Goal: Task Accomplishment & Management: Manage account settings

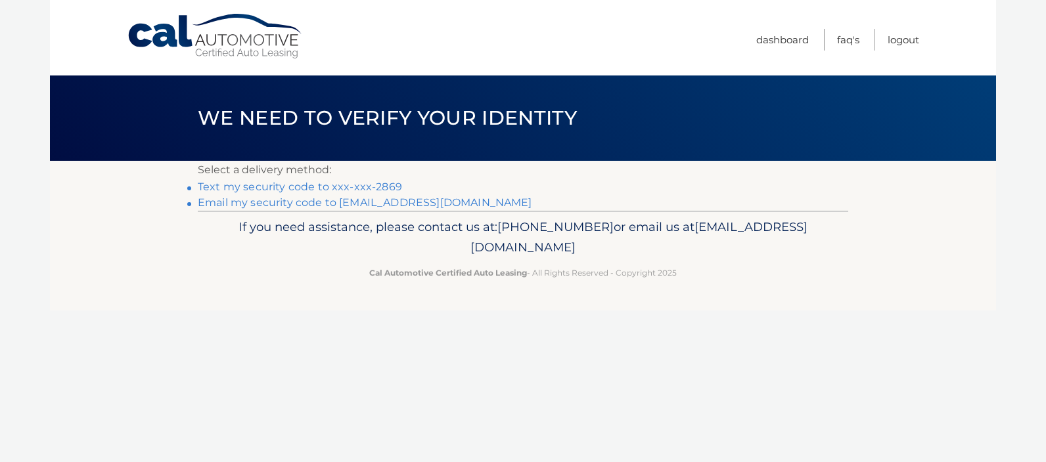
click at [365, 187] on link "Text my security code to xxx-xxx-2869" at bounding box center [300, 187] width 204 height 12
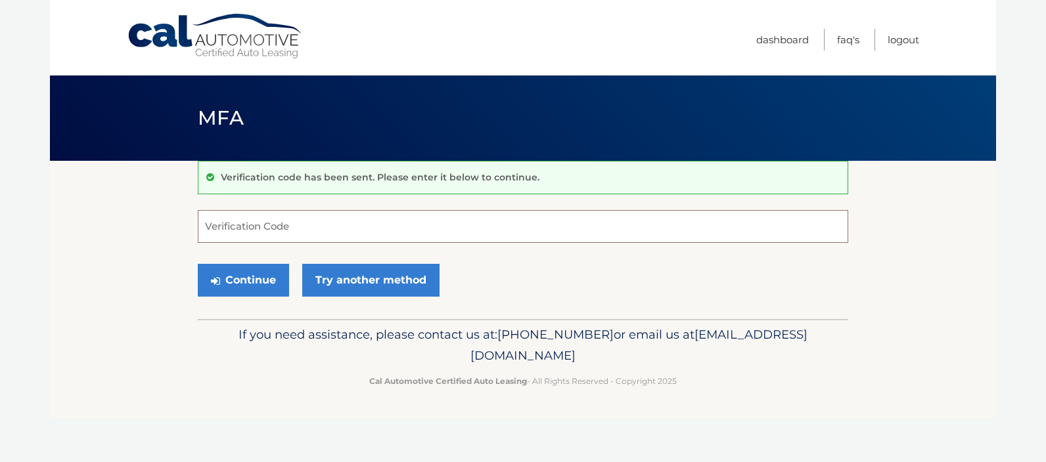
click at [312, 236] on input "Verification Code" at bounding box center [523, 226] width 650 height 33
type input "413711"
click at [270, 275] on button "Continue" at bounding box center [243, 280] width 91 height 33
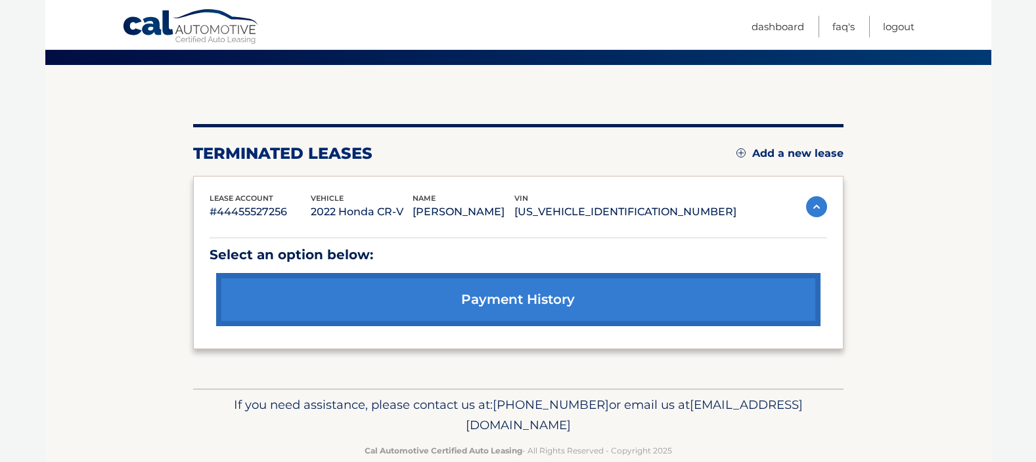
scroll to position [122, 0]
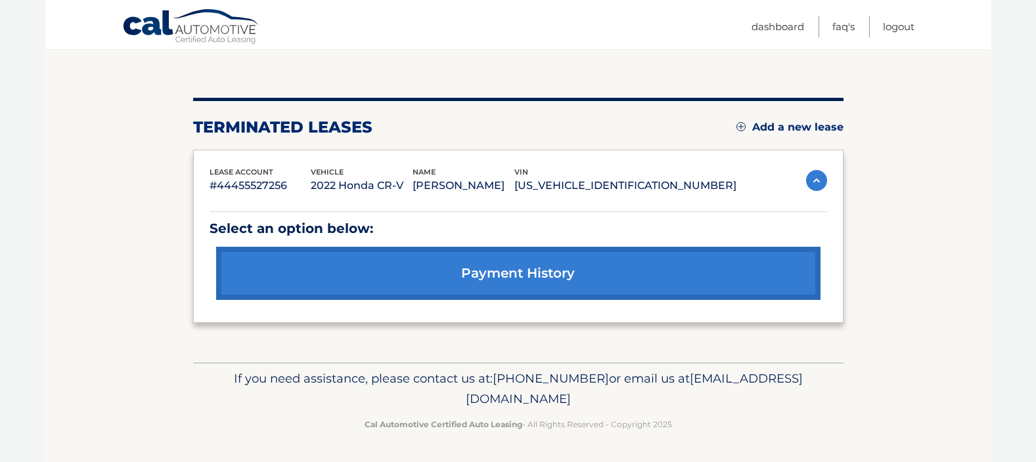
click at [818, 179] on img at bounding box center [816, 180] width 21 height 21
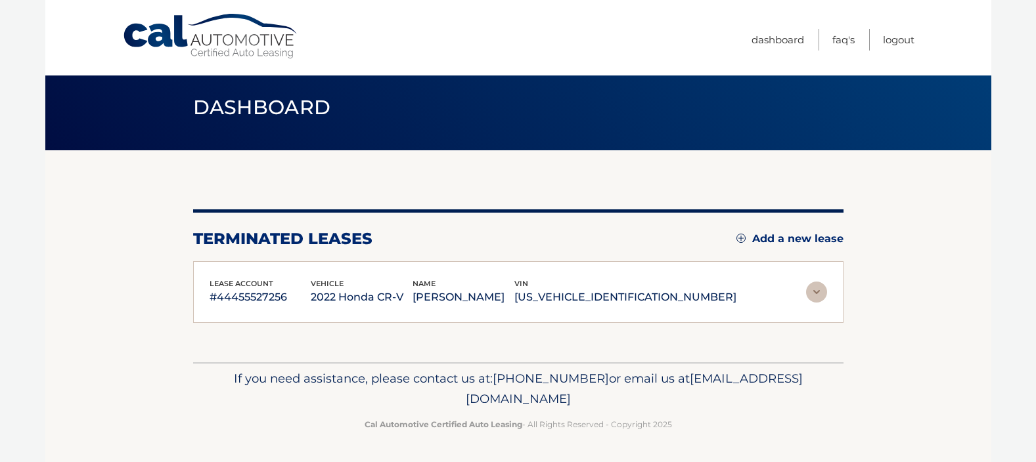
scroll to position [11, 0]
click at [795, 236] on link "Add a new lease" at bounding box center [789, 239] width 107 height 13
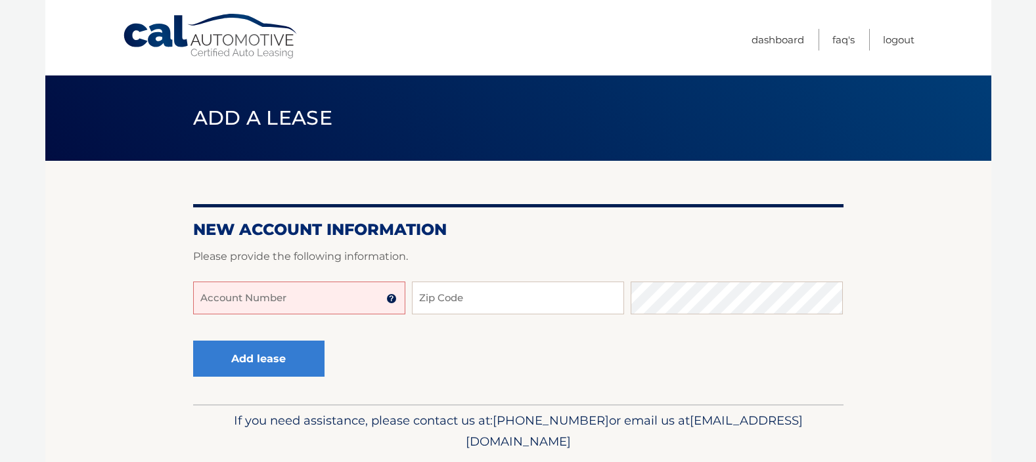
click at [321, 301] on input "Account Number" at bounding box center [299, 298] width 212 height 33
type input "44455974638"
click at [463, 301] on input "Zip Code" at bounding box center [518, 298] width 212 height 33
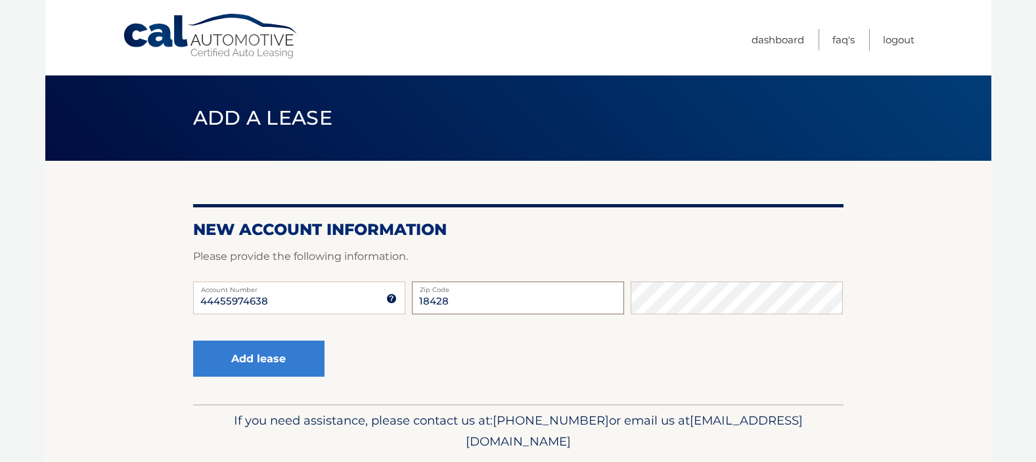
type input "18428"
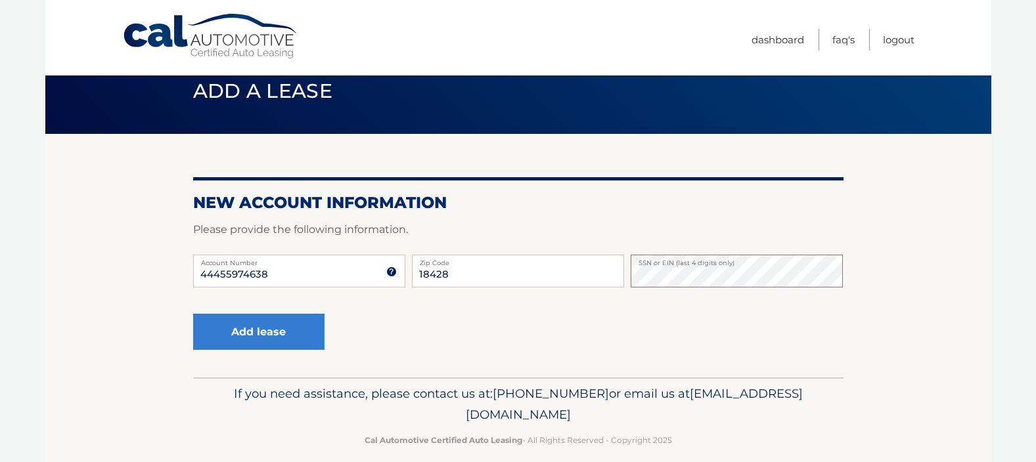
scroll to position [42, 0]
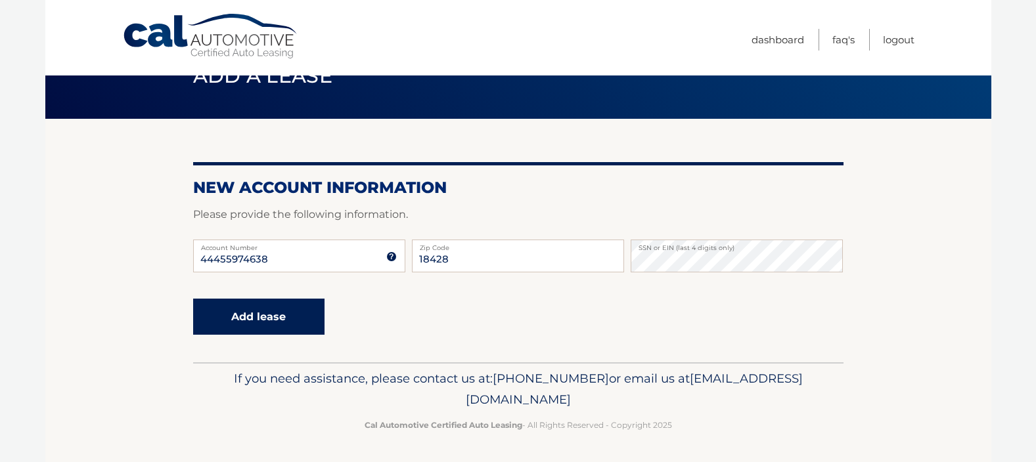
click at [267, 309] on button "Add lease" at bounding box center [258, 317] width 131 height 36
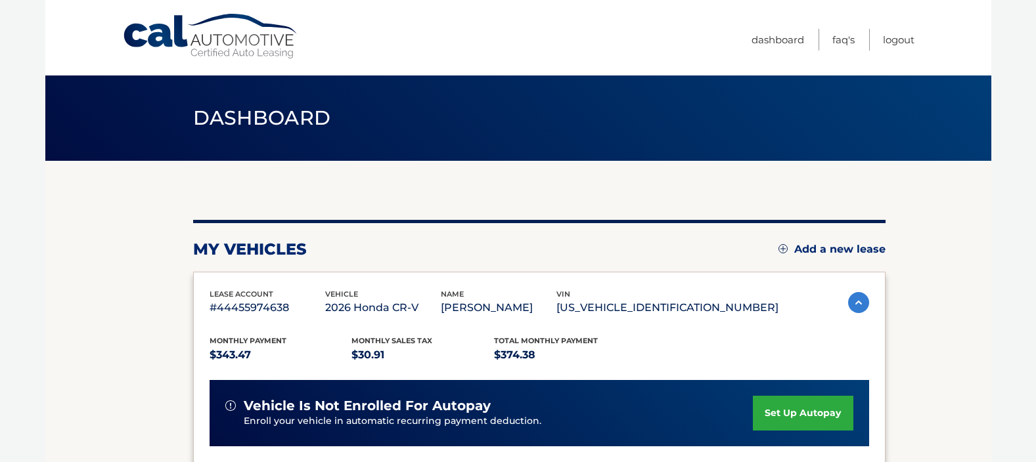
click at [784, 413] on link "set up autopay" at bounding box center [803, 413] width 100 height 35
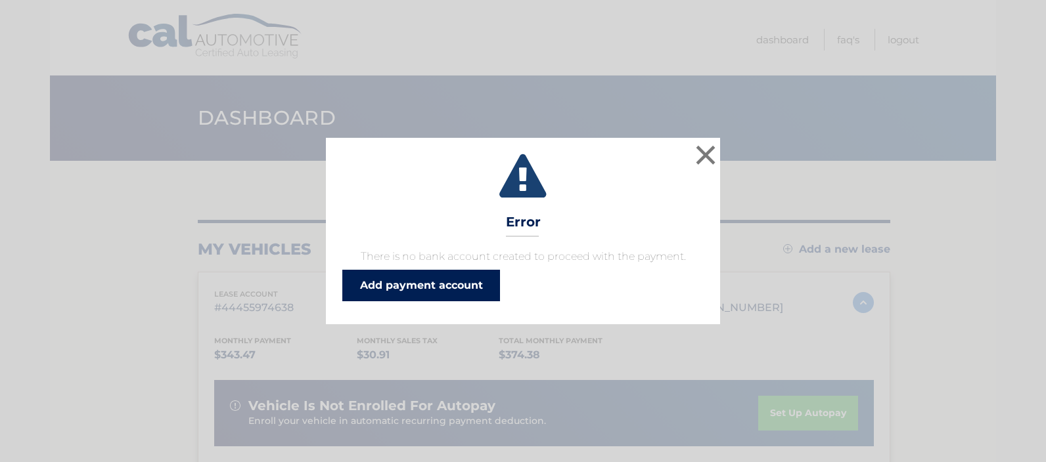
click at [441, 281] on link "Add payment account" at bounding box center [421, 286] width 158 height 32
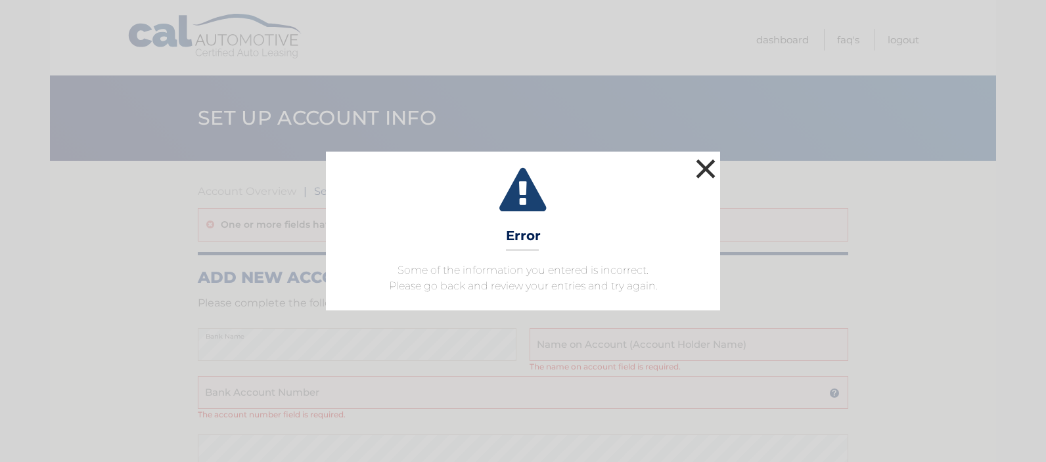
click at [708, 169] on button "×" at bounding box center [705, 169] width 26 height 26
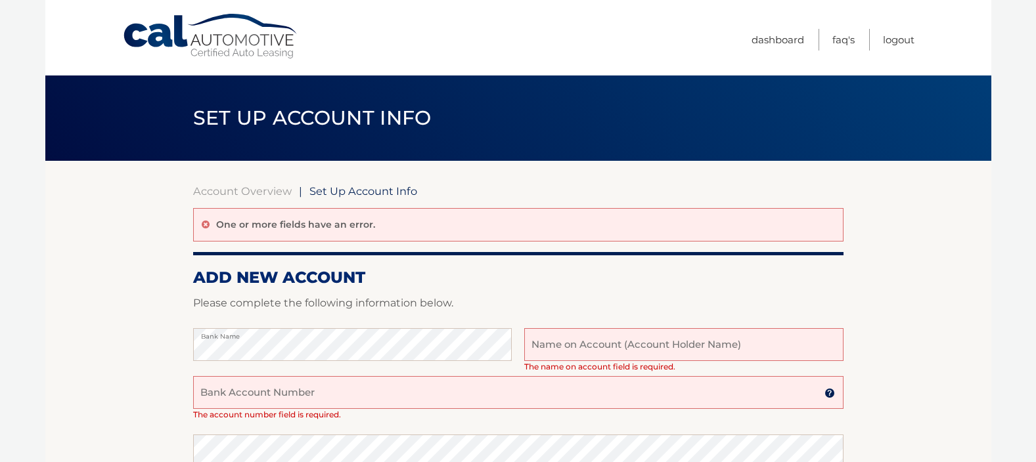
click at [644, 345] on input "text" at bounding box center [683, 344] width 319 height 33
type input "William & Roberta Winkler"
click at [422, 384] on input "Bank Account Number" at bounding box center [518, 392] width 650 height 33
type input "031308535"
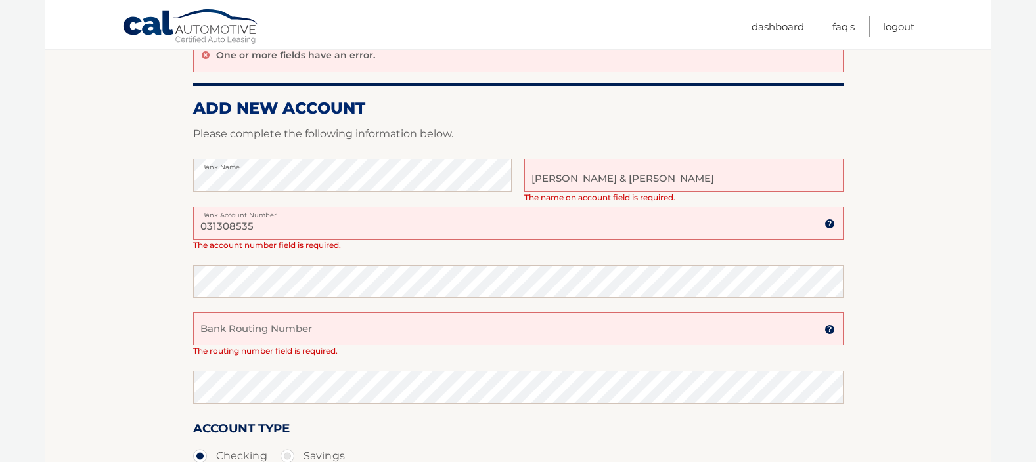
scroll to position [197, 0]
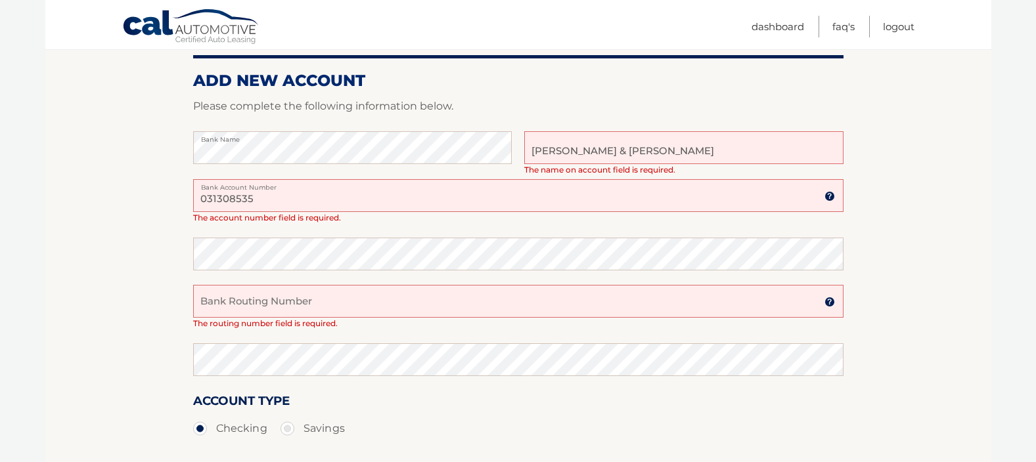
drag, startPoint x: 263, startPoint y: 196, endPoint x: 166, endPoint y: 196, distance: 97.9
click at [177, 196] on section "Account Overview | Set Up Account Info One or more fields have an error. ADD NE…" at bounding box center [518, 247] width 946 height 567
type input "5419921903"
click at [262, 296] on input "Bank Routing Number" at bounding box center [518, 301] width 650 height 33
type input "031308535"
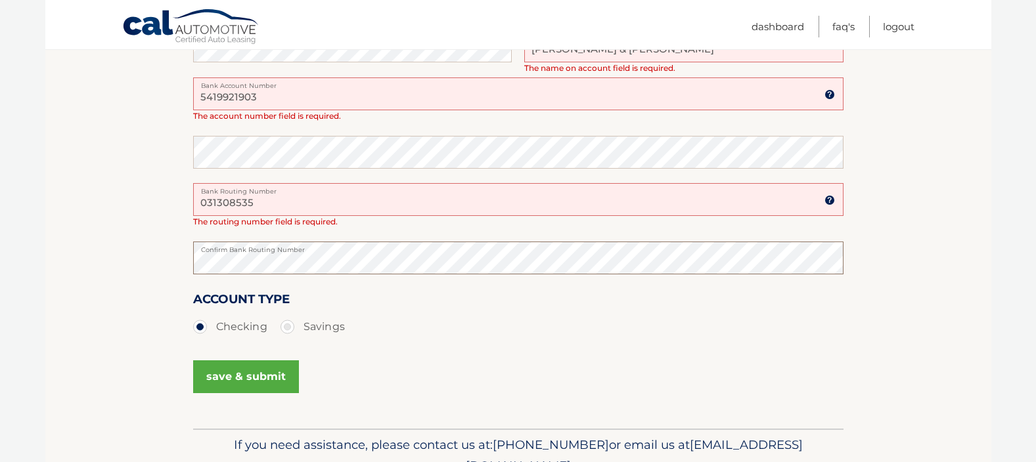
scroll to position [328, 0]
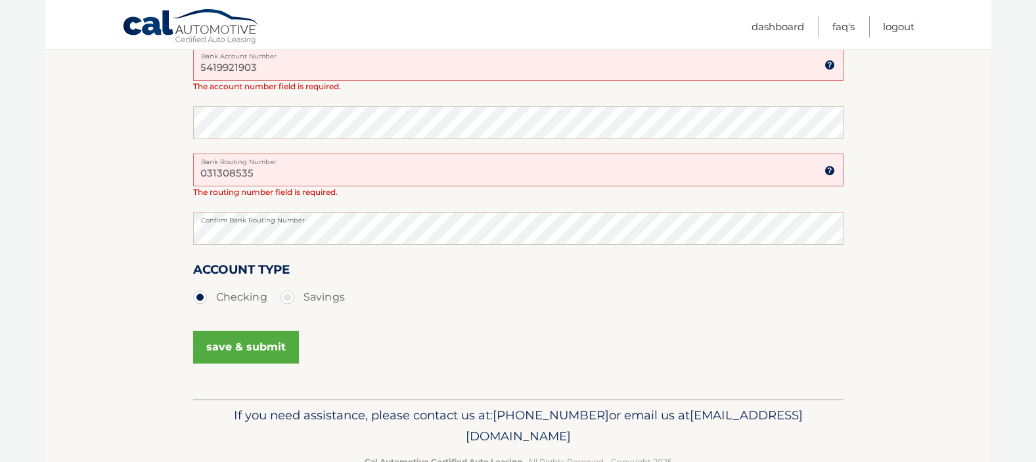
click at [257, 345] on button "save & submit" at bounding box center [246, 347] width 106 height 33
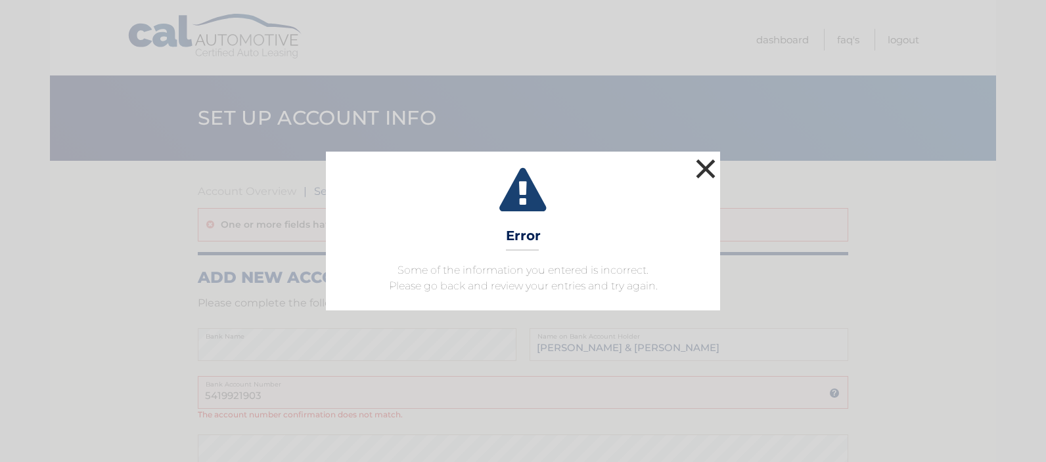
click at [705, 169] on button "×" at bounding box center [705, 169] width 26 height 26
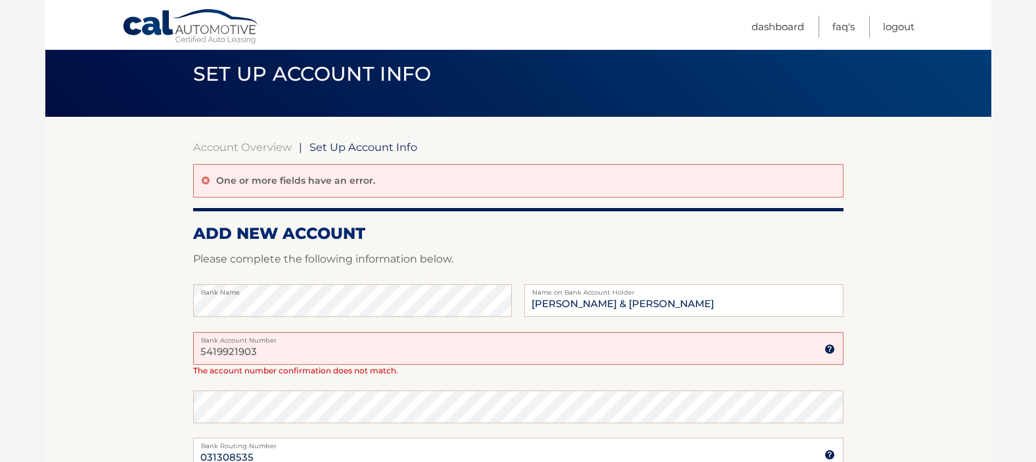
scroll to position [66, 0]
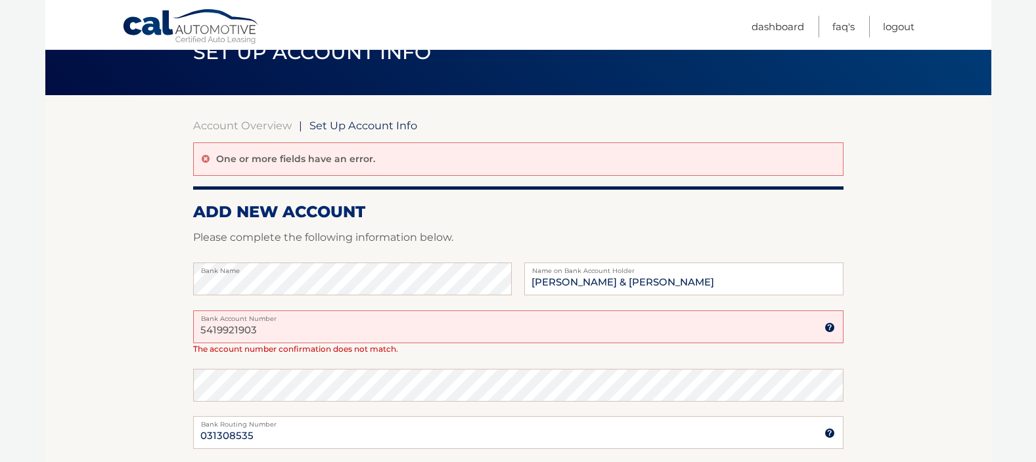
click at [827, 323] on img at bounding box center [829, 328] width 11 height 11
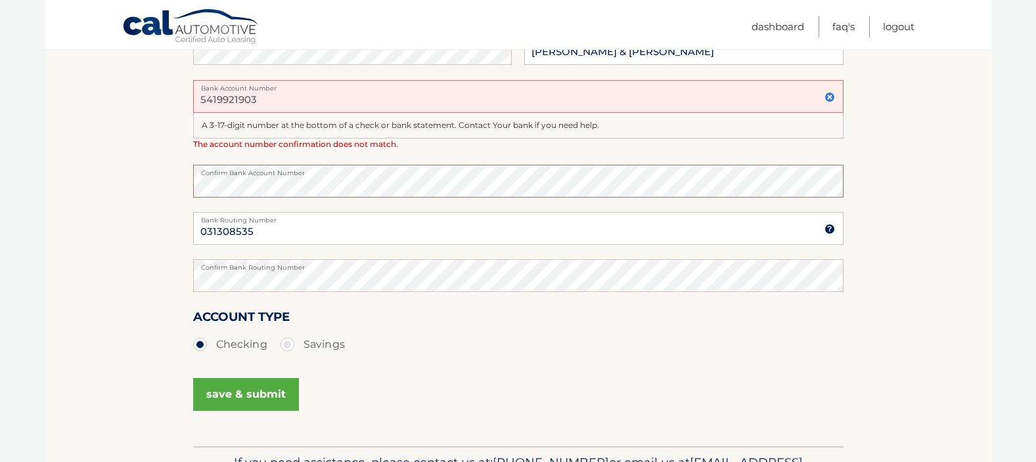
scroll to position [328, 0]
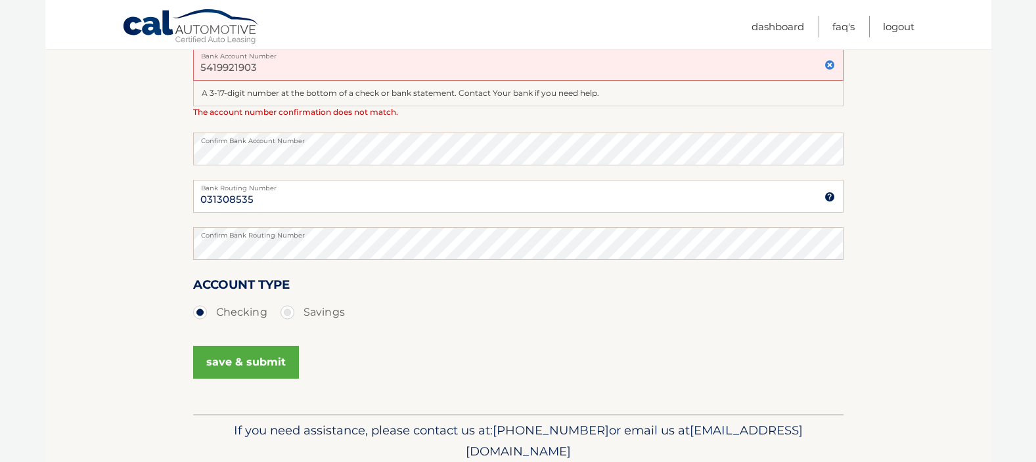
click at [245, 363] on button "save & submit" at bounding box center [246, 362] width 106 height 33
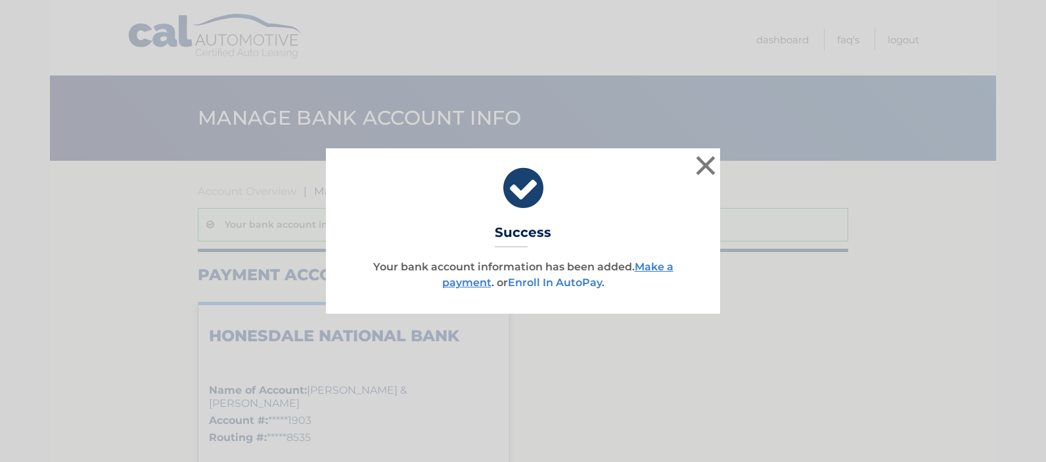
click at [547, 279] on link "Enroll In AutoPay" at bounding box center [555, 283] width 94 height 12
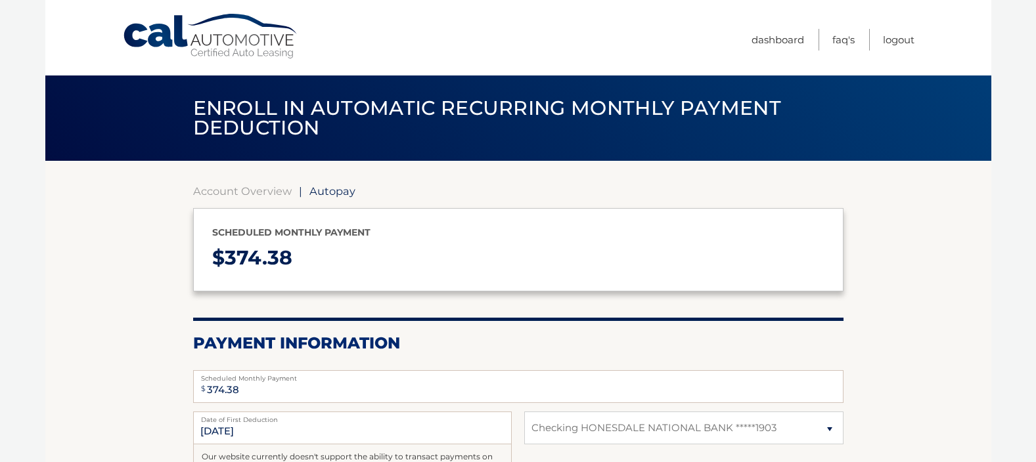
select select "MjQ1OWNkYWUtNWZhMi00NGE4LThmMGQtNGVkNGI2ZjFmZjU4"
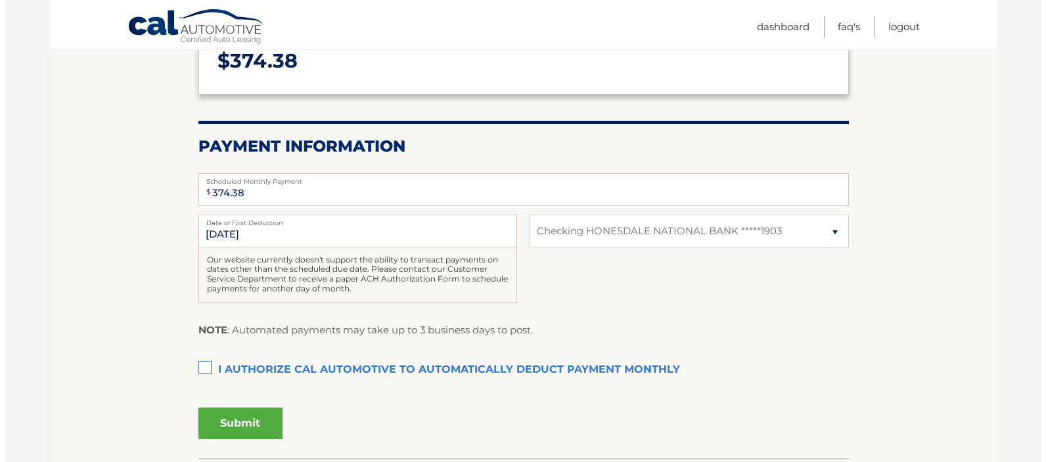
scroll to position [263, 0]
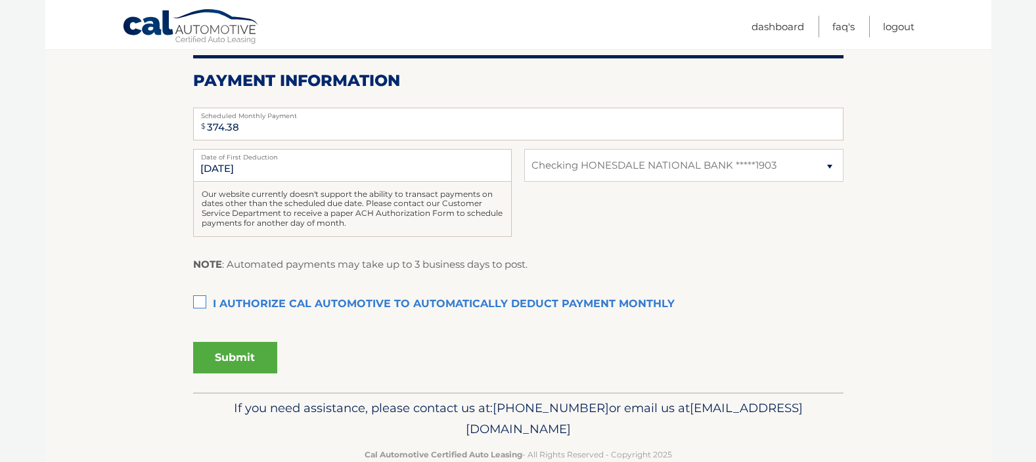
click at [202, 300] on label "I authorize cal automotive to automatically deduct payment monthly This checkbo…" at bounding box center [518, 305] width 650 height 26
click at [0, 0] on input "I authorize cal automotive to automatically deduct payment monthly This checkbo…" at bounding box center [0, 0] width 0 height 0
click at [251, 354] on button "Submit" at bounding box center [235, 358] width 84 height 32
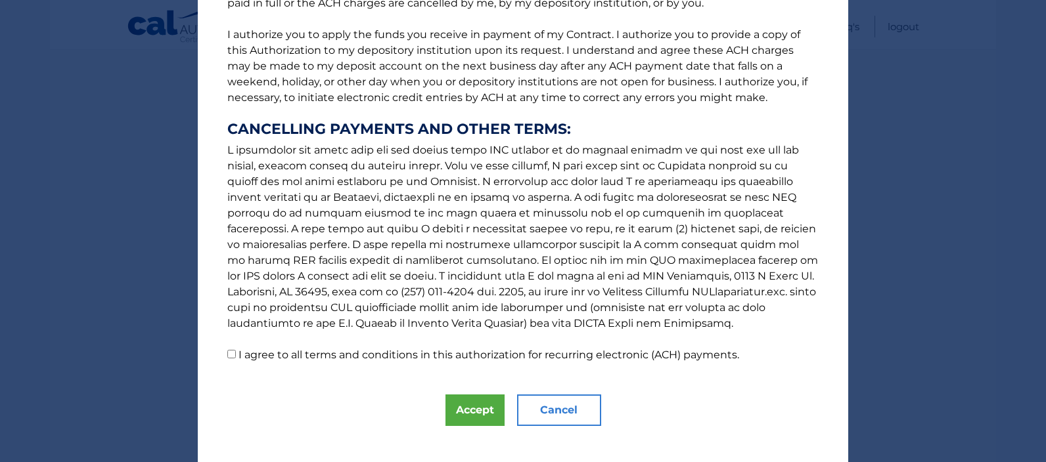
scroll to position [174, 0]
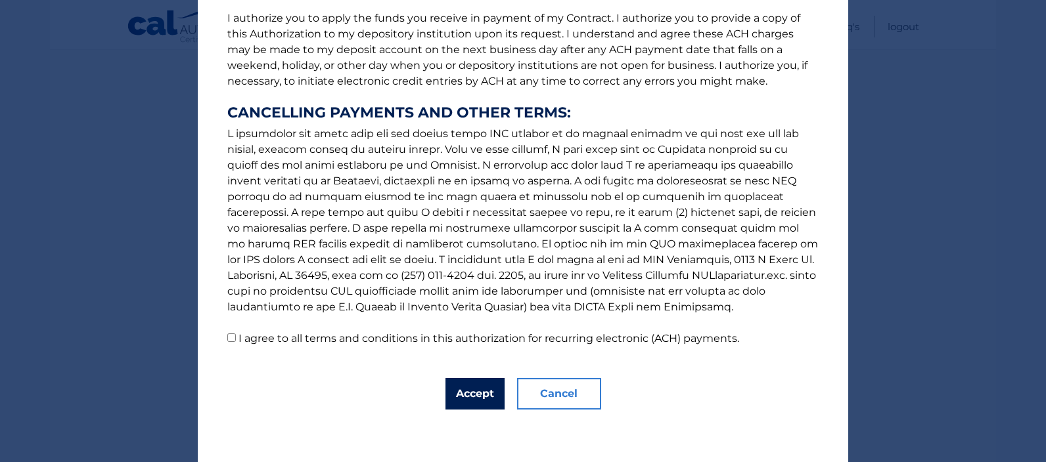
click at [460, 390] on button "Accept" at bounding box center [474, 394] width 59 height 32
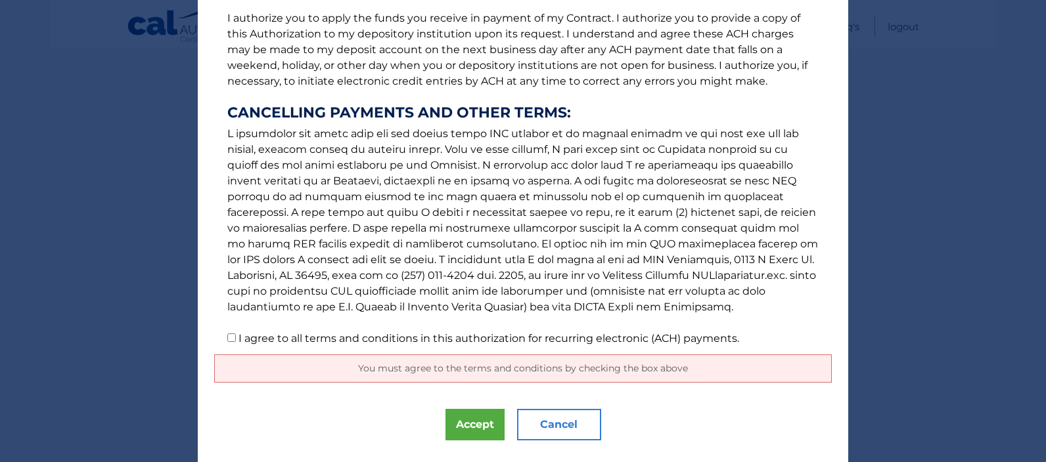
click at [227, 336] on input "I agree to all terms and conditions in this authorization for recurring electro…" at bounding box center [231, 338] width 9 height 9
checkbox input "true"
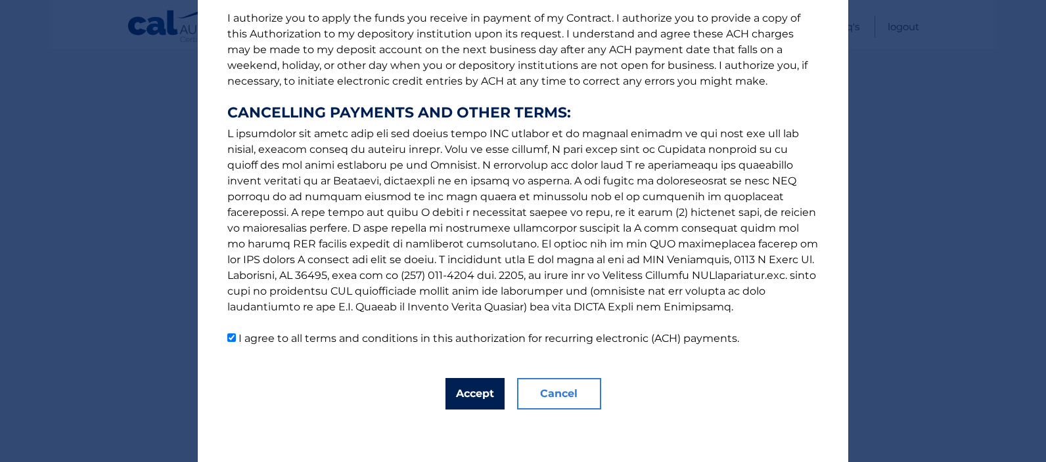
click at [480, 395] on button "Accept" at bounding box center [474, 394] width 59 height 32
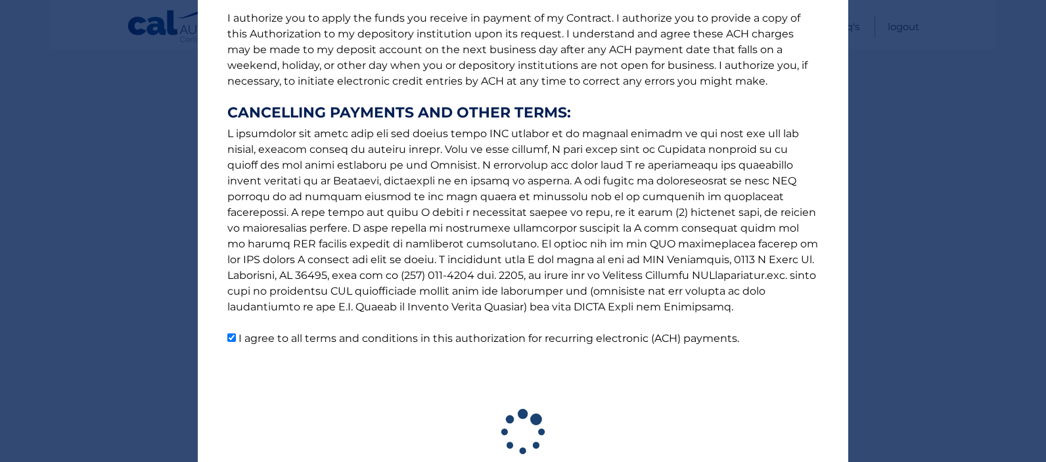
scroll to position [256, 0]
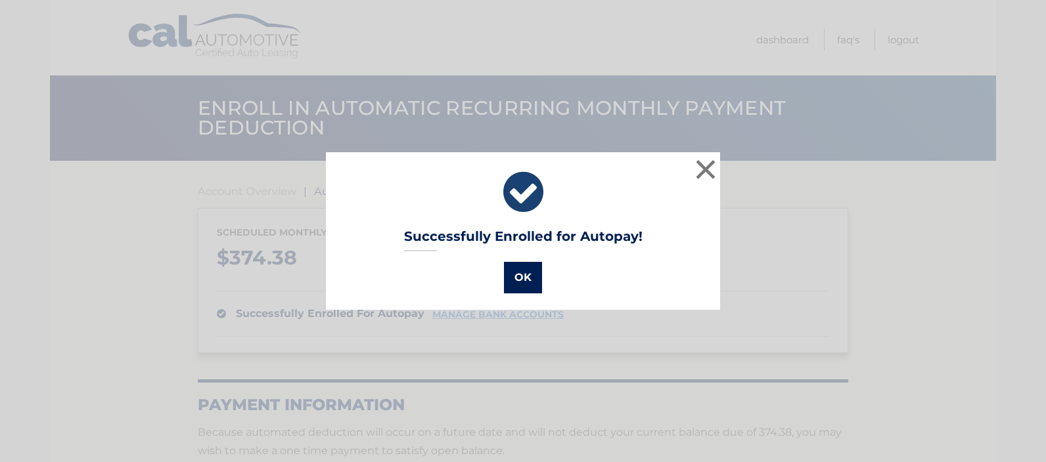
click at [515, 280] on button "OK" at bounding box center [523, 278] width 38 height 32
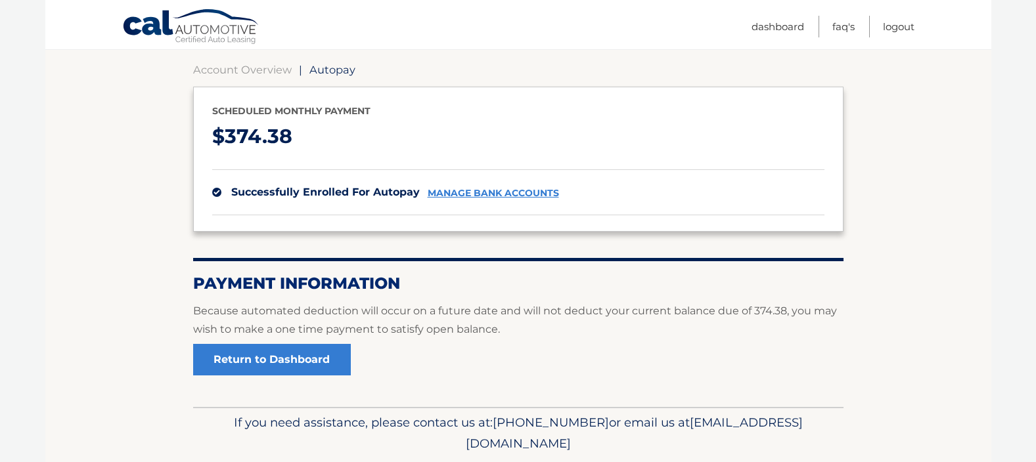
scroll to position [131, 0]
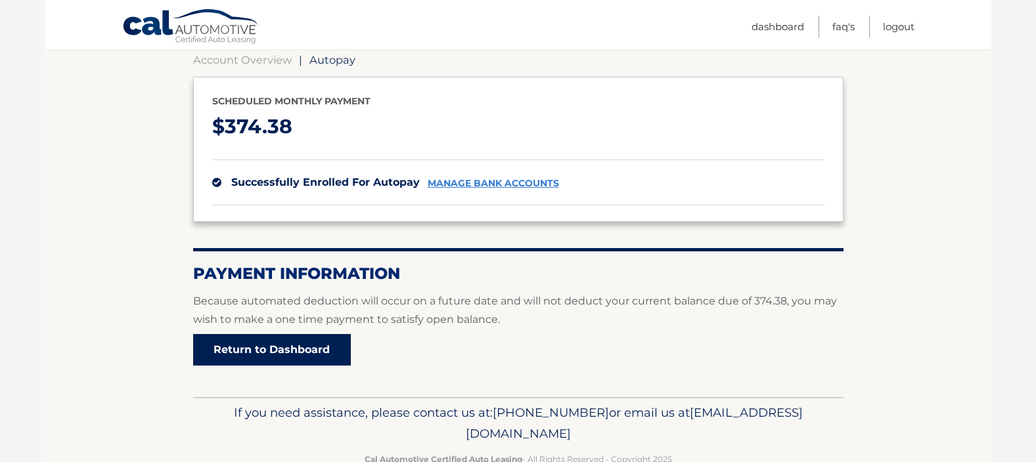
click at [320, 346] on link "Return to Dashboard" at bounding box center [272, 350] width 158 height 32
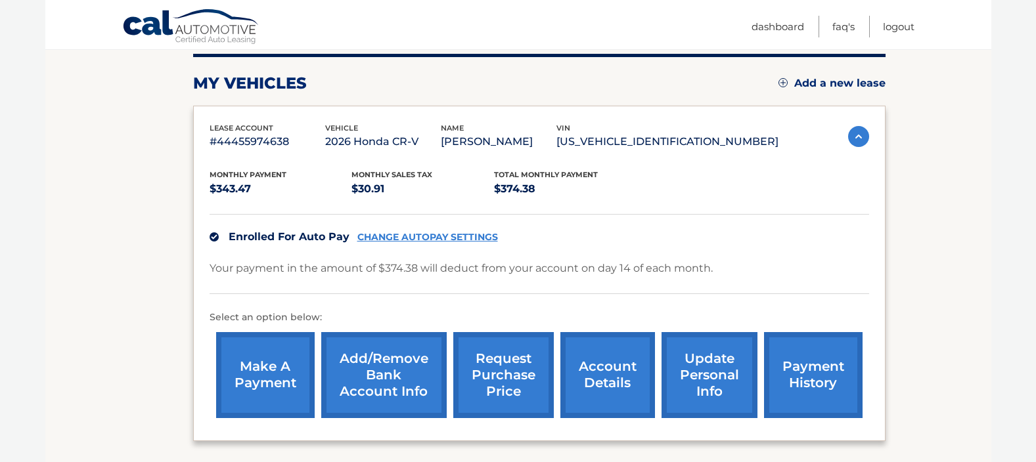
scroll to position [197, 0]
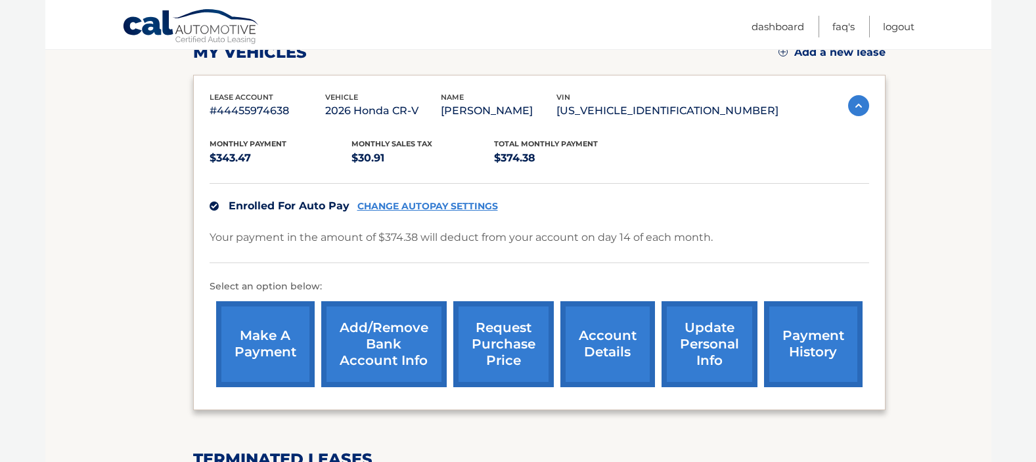
click at [265, 340] on link "make a payment" at bounding box center [265, 345] width 99 height 86
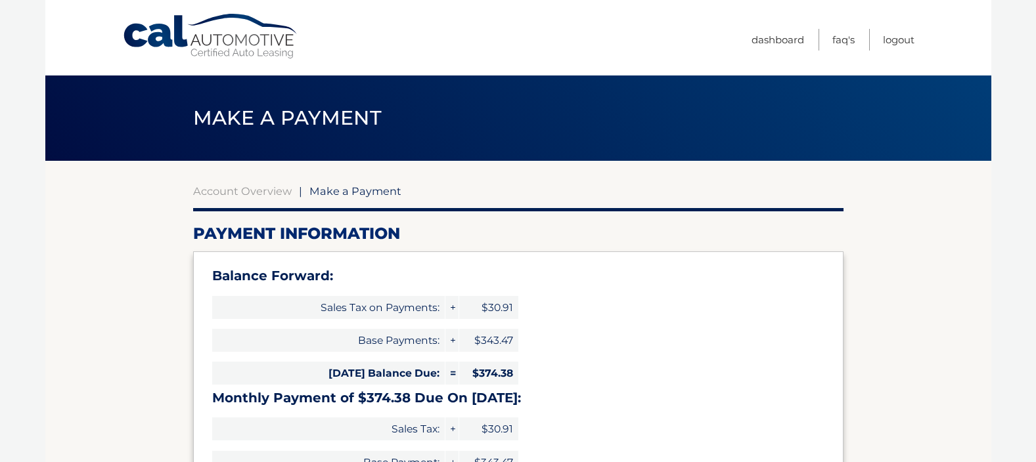
select select "MjQ1OWNkYWUtNWZhMi00NGE4LThmMGQtNGVkNGI2ZjFmZjU4"
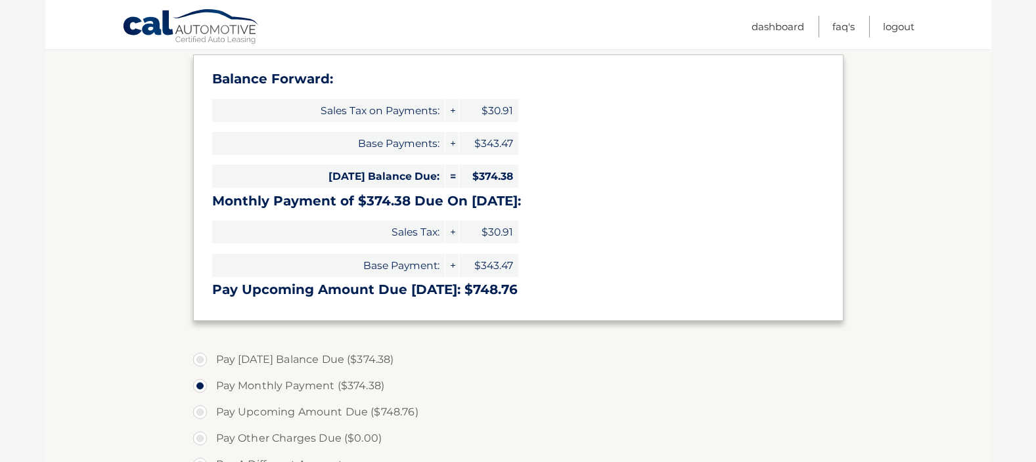
scroll to position [263, 0]
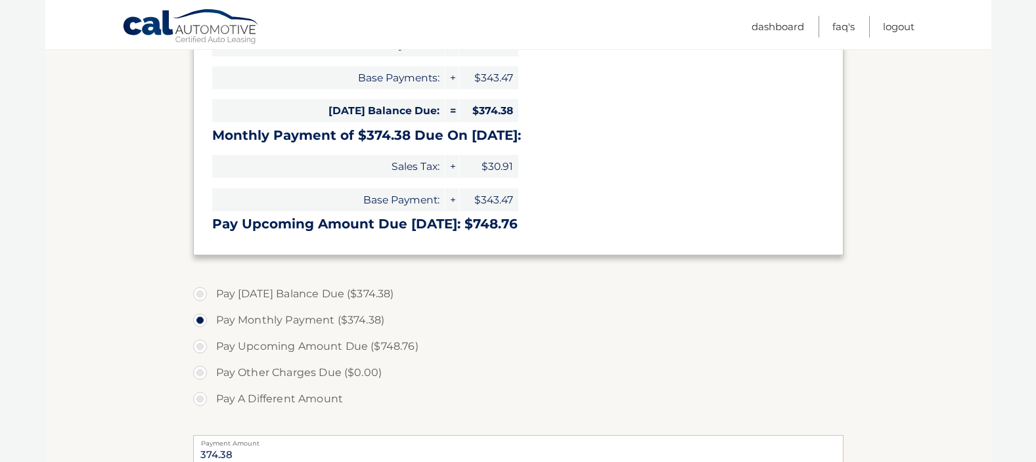
click at [198, 294] on label "Pay [DATE] Balance Due ($374.38)" at bounding box center [518, 294] width 650 height 26
click at [198, 294] on input "Pay [DATE] Balance Due ($374.38)" at bounding box center [204, 291] width 13 height 21
radio input "true"
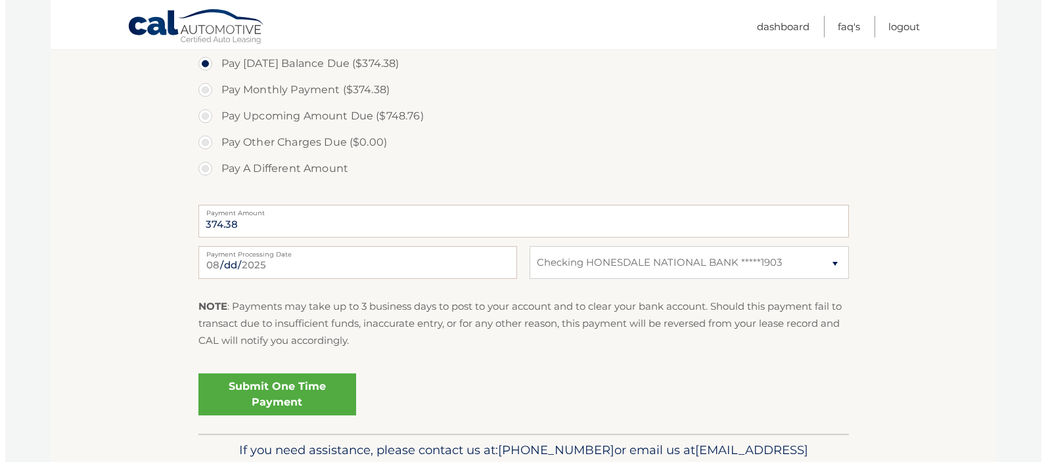
scroll to position [526, 0]
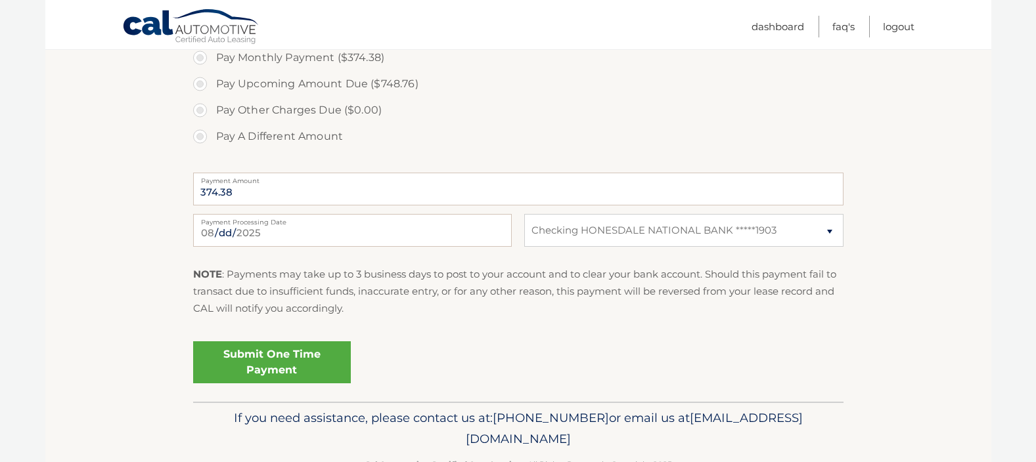
click at [296, 360] on link "Submit One Time Payment" at bounding box center [272, 363] width 158 height 42
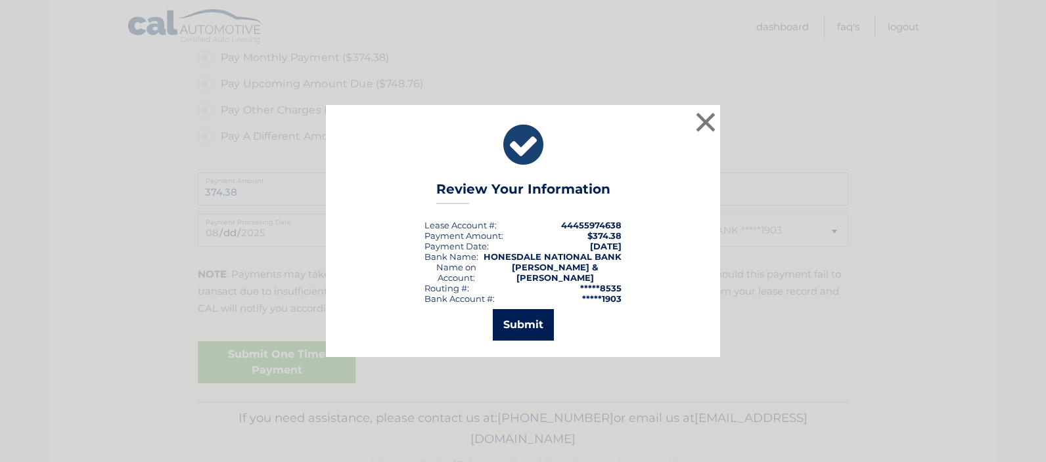
click at [525, 318] on button "Submit" at bounding box center [523, 325] width 61 height 32
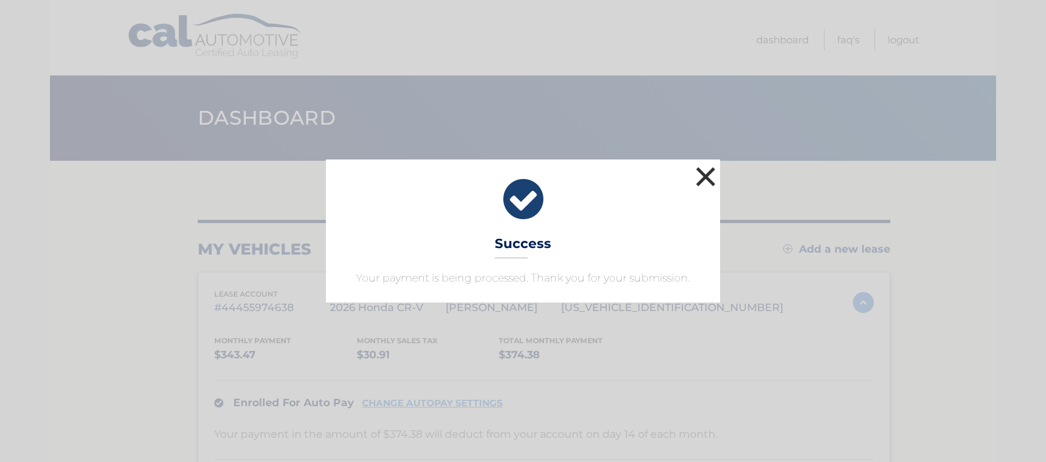
click at [703, 175] on button "×" at bounding box center [705, 177] width 26 height 26
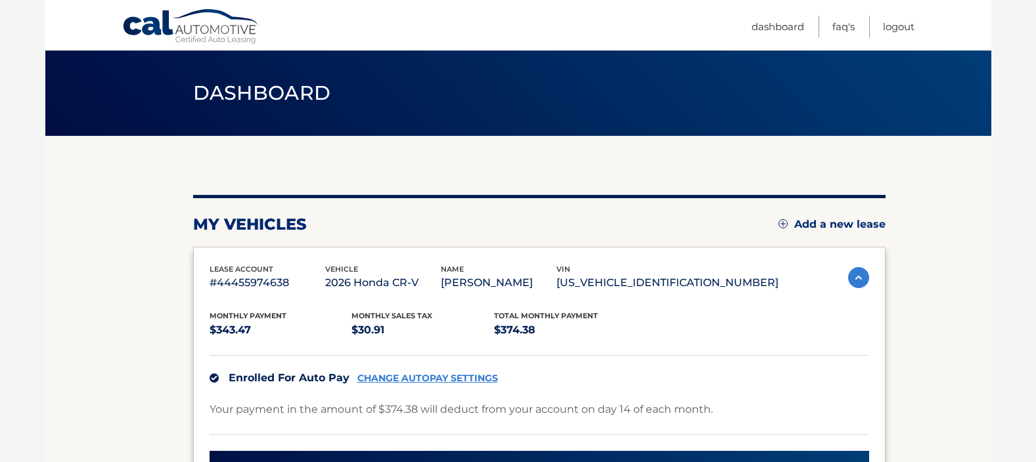
scroll to position [13, 0]
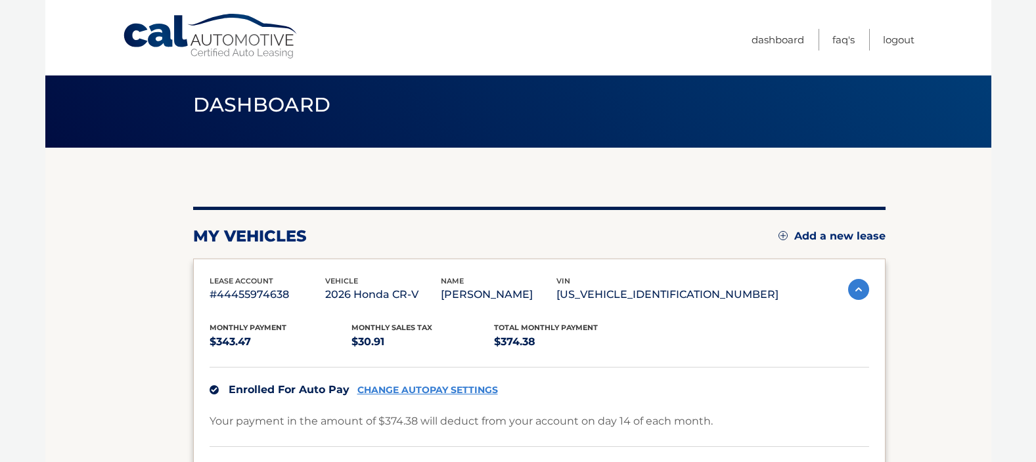
click at [855, 290] on img at bounding box center [858, 289] width 21 height 21
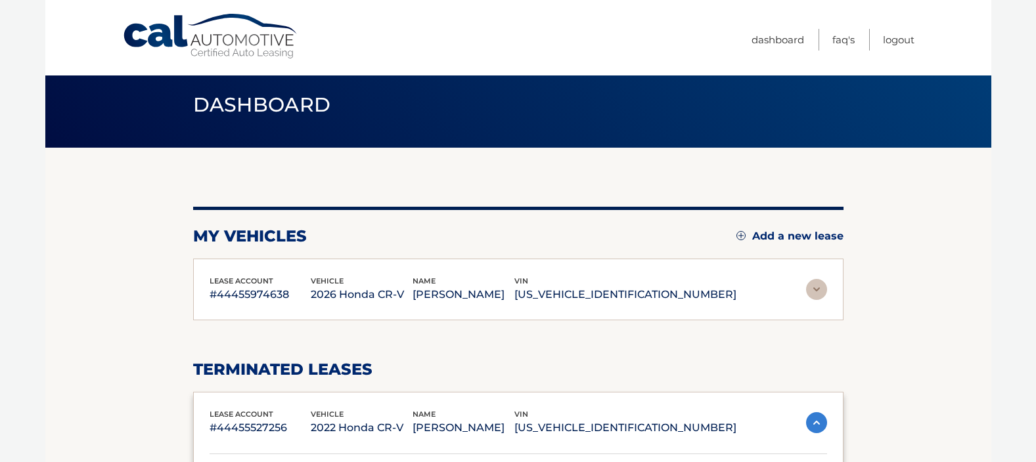
click at [817, 288] on img at bounding box center [816, 289] width 21 height 21
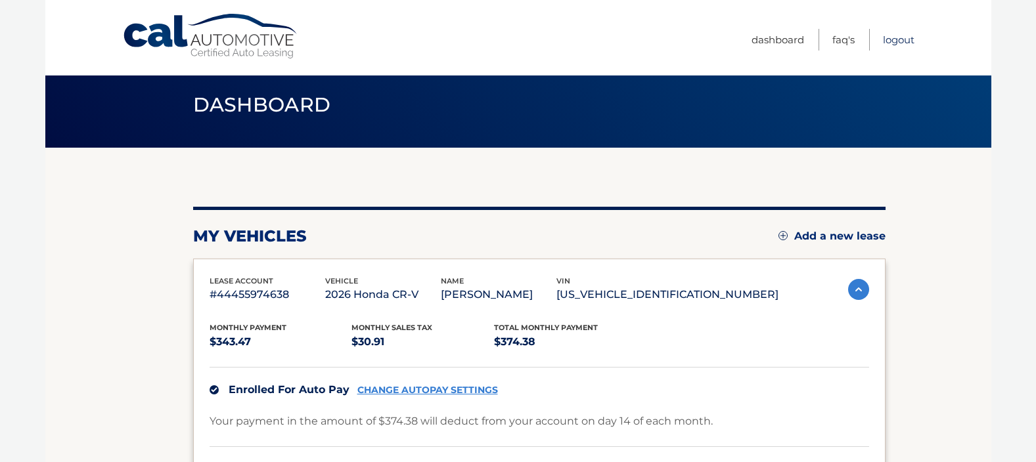
click at [899, 41] on link "Logout" at bounding box center [899, 40] width 32 height 22
